Goal: Transaction & Acquisition: Purchase product/service

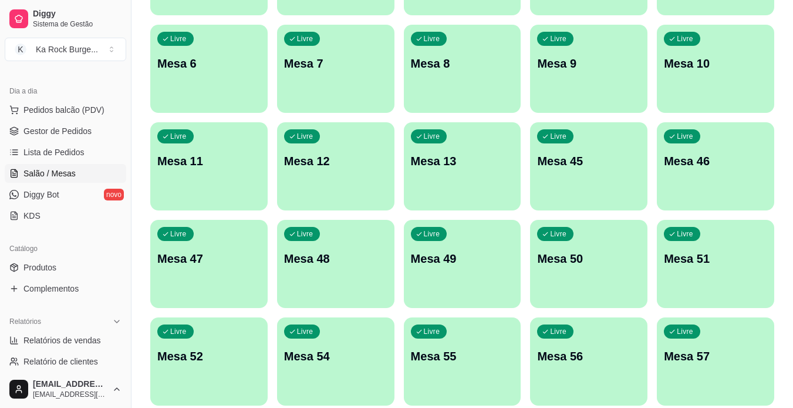
scroll to position [235, 0]
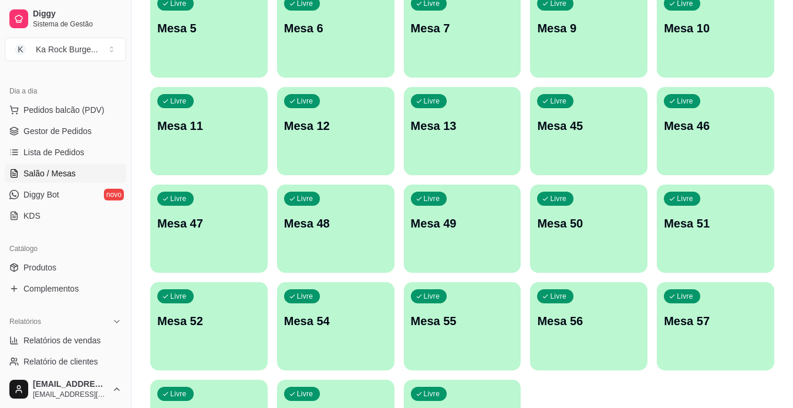
click at [46, 177] on span "Salão / Mesas" at bounding box center [49, 173] width 52 height 12
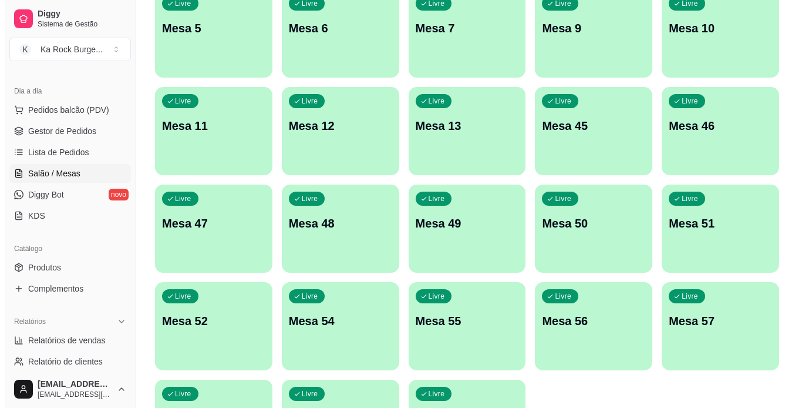
scroll to position [0, 0]
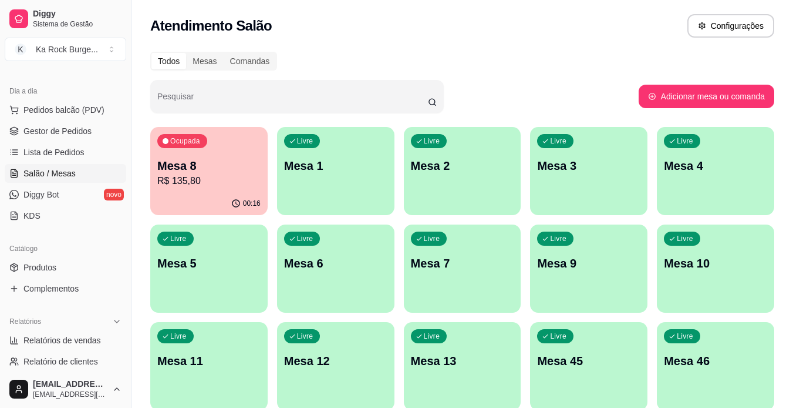
click at [148, 170] on div "Todos Mesas Comandas Pesquisar Adicionar mesa ou comanda Ocupada Mesa 8 R$ 135,…" at bounding box center [463, 381] width 662 height 672
click at [163, 169] on p "Mesa 8" at bounding box center [208, 165] width 103 height 16
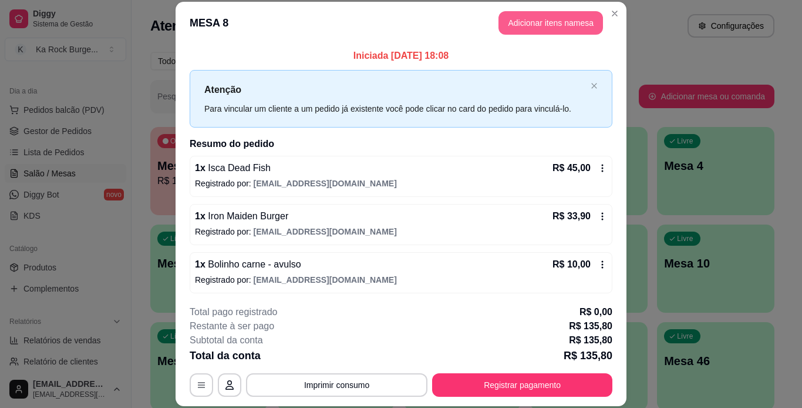
click at [530, 25] on button "Adicionar itens na mesa" at bounding box center [551, 22] width 105 height 23
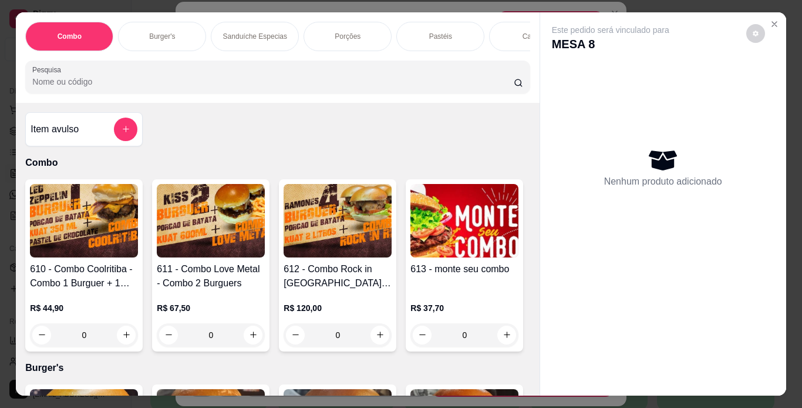
scroll to position [0, 442]
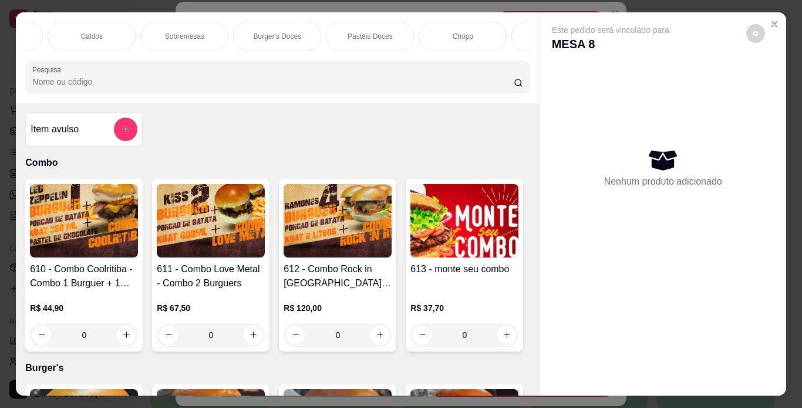
click at [476, 34] on div "Chopp" at bounding box center [463, 36] width 88 height 29
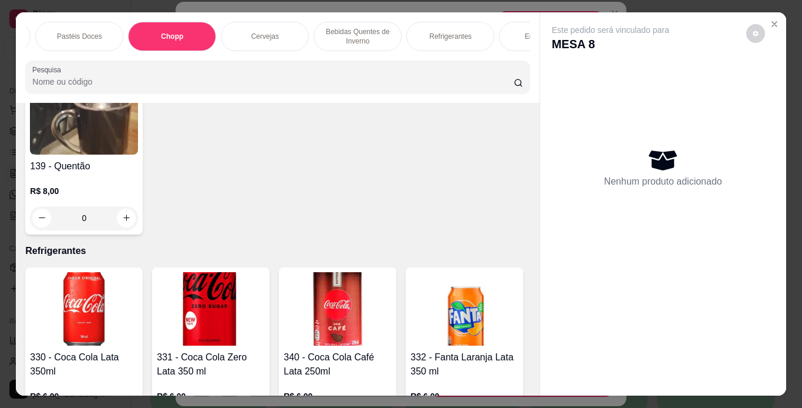
scroll to position [0, 747]
click at [445, 46] on div "Refrigerantes" at bounding box center [436, 36] width 88 height 29
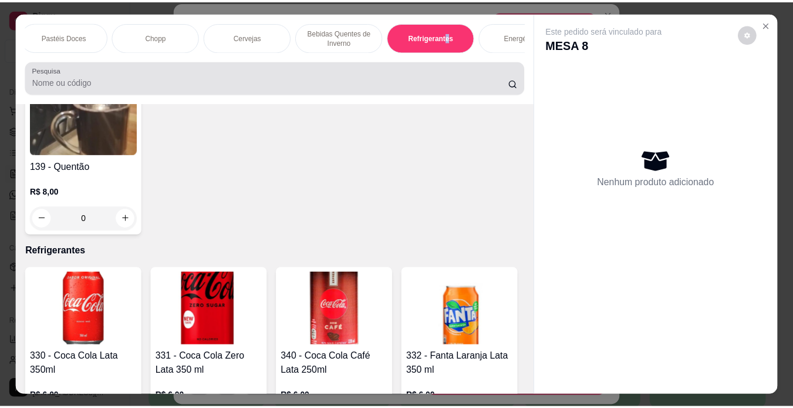
scroll to position [30, 0]
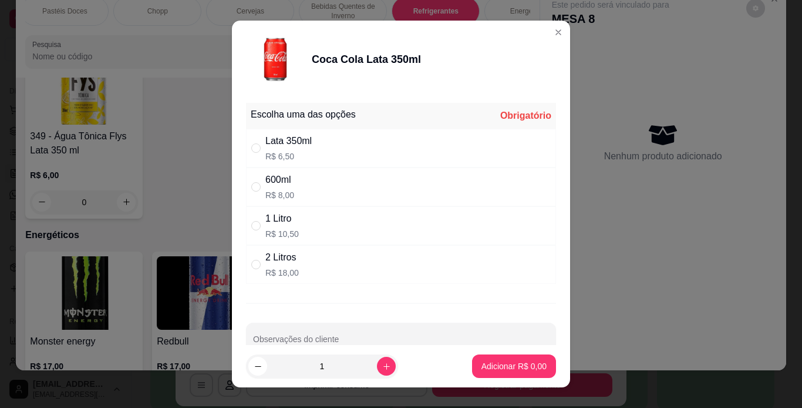
click at [345, 177] on div "600ml R$ 8,00" at bounding box center [401, 186] width 310 height 39
radio input "true"
click at [501, 365] on p "Adicionar R$ 8,00" at bounding box center [513, 366] width 63 height 11
type input "1"
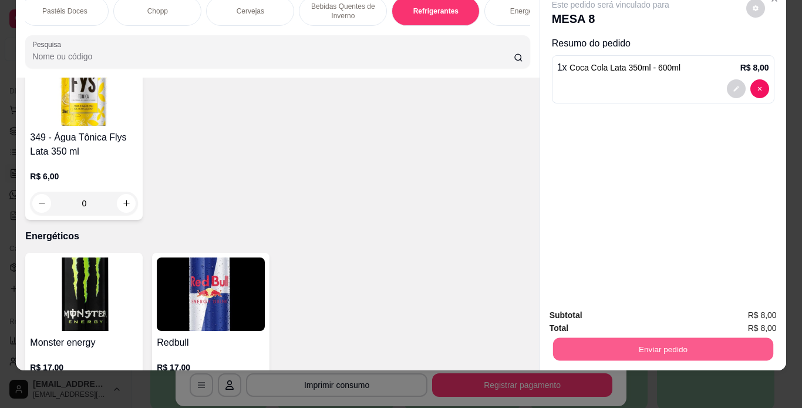
click at [668, 338] on button "Enviar pedido" at bounding box center [663, 349] width 220 height 23
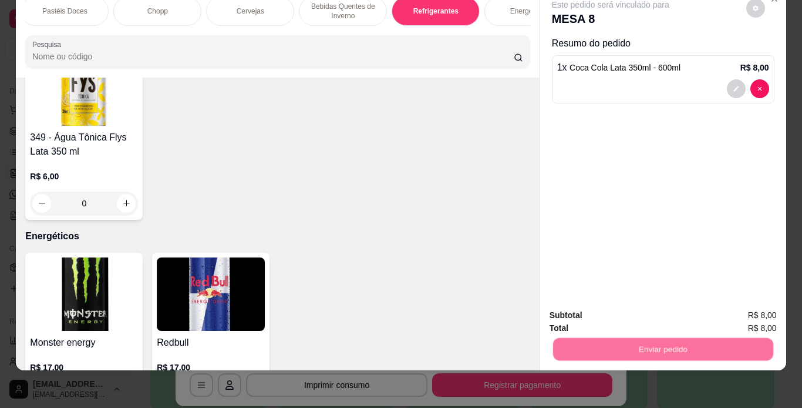
click at [643, 317] on button "Não registrar e enviar pedido" at bounding box center [624, 311] width 122 height 22
